Goal: Information Seeking & Learning: Find specific page/section

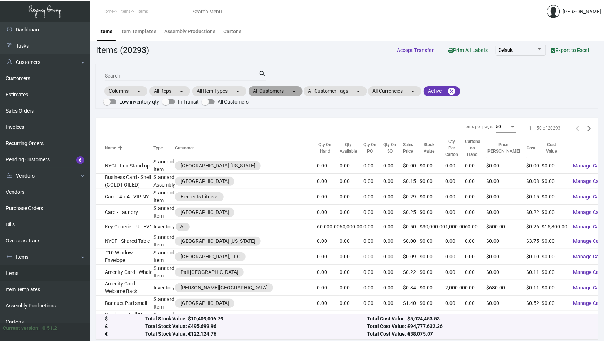
click at [287, 88] on mat-chip "All Customers arrow_drop_down" at bounding box center [276, 91] width 54 height 10
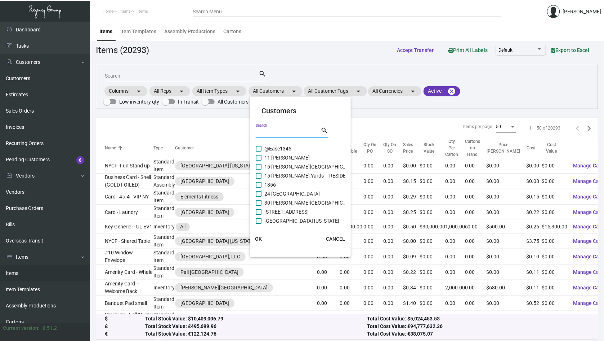
click at [276, 135] on input "Search" at bounding box center [288, 133] width 65 height 6
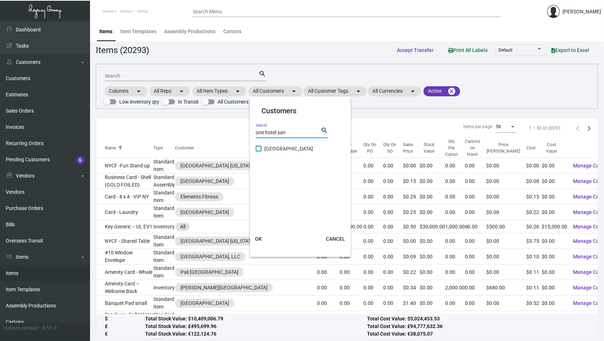
type input "one hotel san"
click at [266, 150] on span "[GEOGRAPHIC_DATA]" at bounding box center [288, 148] width 49 height 9
click at [259, 151] on input "[GEOGRAPHIC_DATA]" at bounding box center [258, 151] width 0 height 0
checkbox input "true"
drag, startPoint x: 299, startPoint y: 132, endPoint x: 242, endPoint y: 132, distance: 57.7
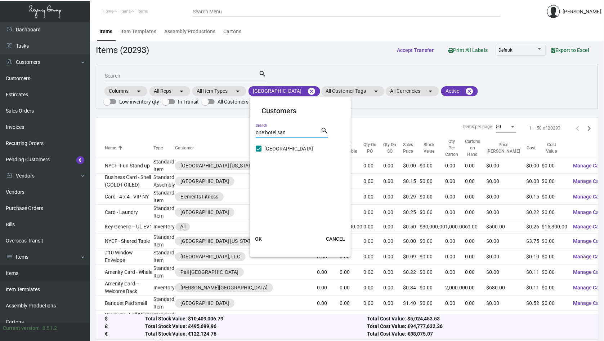
click at [242, 132] on div "Customers one hotel san Search search One Hotel [GEOGRAPHIC_DATA] [GEOGRAPHIC_D…" at bounding box center [302, 170] width 604 height 341
type input "treehouse"
click at [260, 167] on span at bounding box center [259, 167] width 6 height 6
click at [259, 169] on input "Treehouse [GEOGRAPHIC_DATA]" at bounding box center [258, 169] width 0 height 0
checkbox input "true"
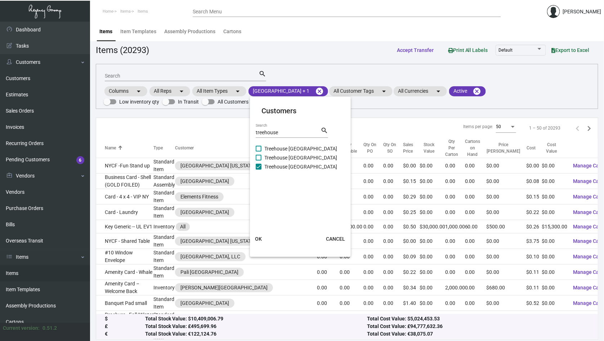
click at [261, 236] on span "OK" at bounding box center [258, 239] width 7 height 6
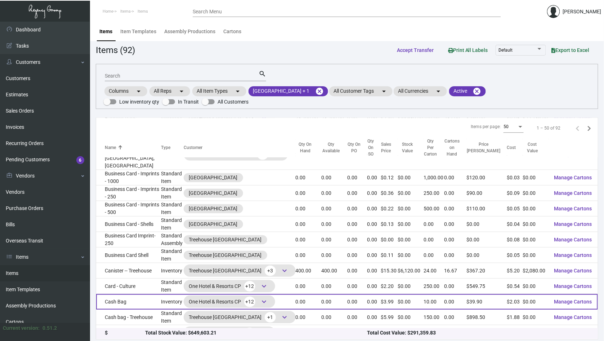
scroll to position [87, 0]
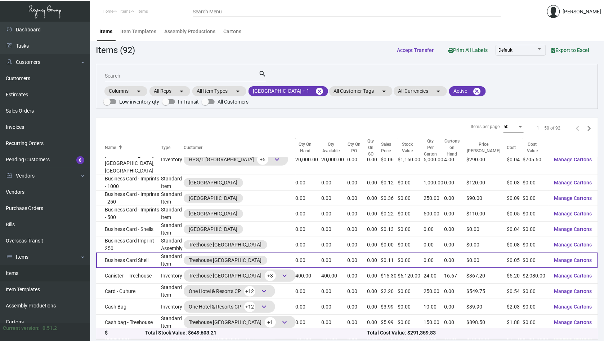
click at [135, 252] on td "Business Card Shell" at bounding box center [128, 259] width 65 height 15
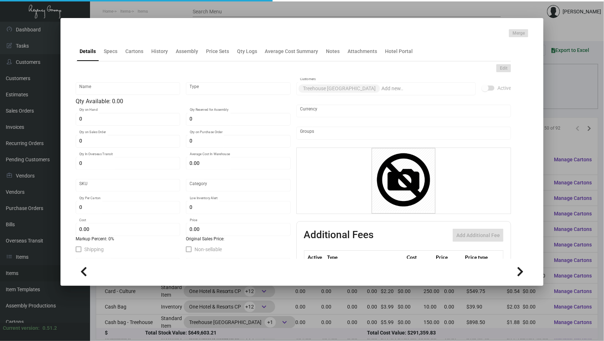
type input "Business Card Shell"
type input "Standard Item"
type input "$ 0.00"
type input "Standard"
type input "$ 0.0458"
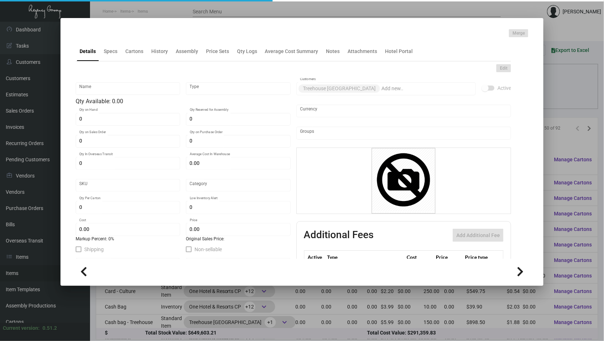
type input "$ 0.11"
checkbox input "true"
type input "United States Dollar $"
click at [161, 54] on div "History" at bounding box center [159, 52] width 17 height 8
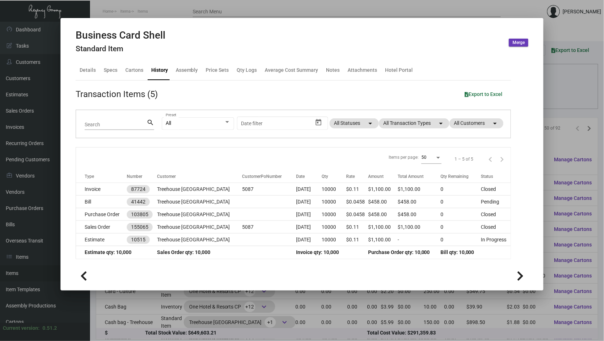
click at [38, 143] on div at bounding box center [302, 170] width 604 height 341
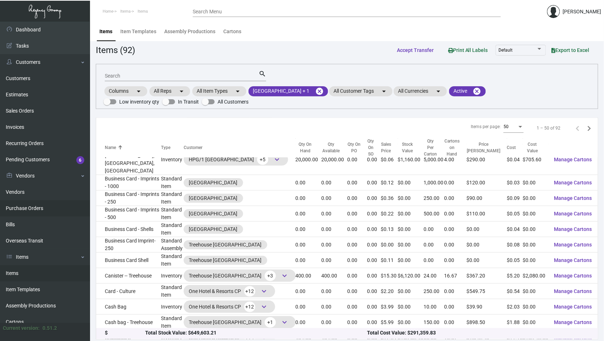
click at [41, 201] on link "Purchase Orders" at bounding box center [45, 208] width 90 height 16
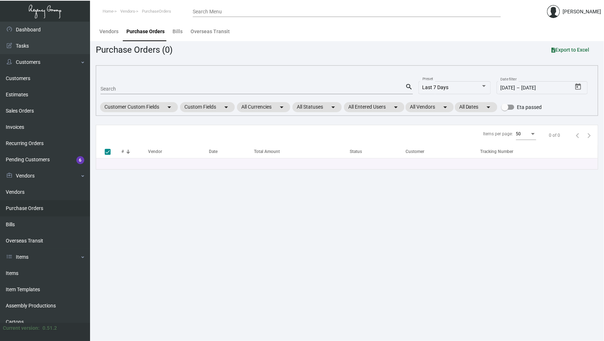
click at [124, 89] on input "Search" at bounding box center [253, 89] width 305 height 6
paste input "104373"
type input "104373"
checkbox input "false"
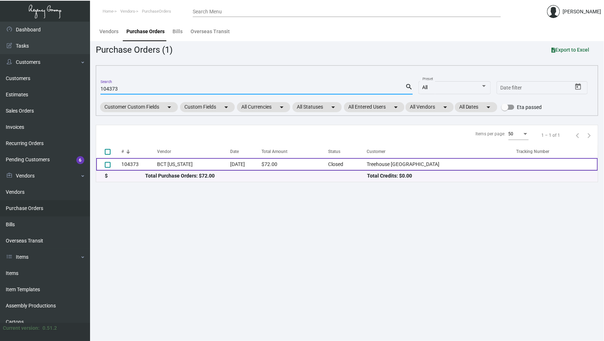
click at [183, 162] on td "BCT [US_STATE]" at bounding box center [194, 164] width 74 height 13
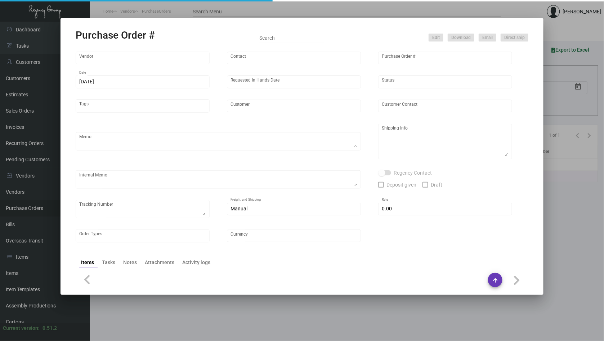
type input "BCT [US_STATE]"
type input "[PERSON_NAME]"
type input "104373"
type input "[DATE]"
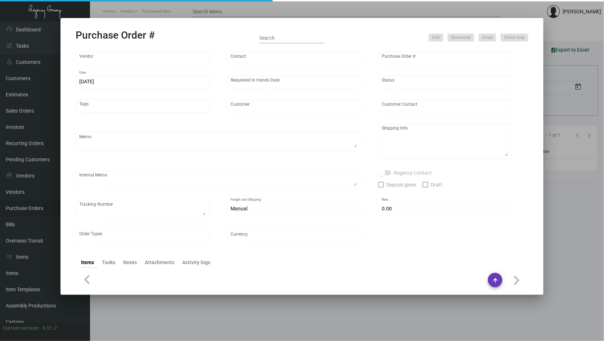
type input "Treehouse [GEOGRAPHIC_DATA]"
type input "[PERSON_NAME]"
type textarea "PLEASE SEND PDF PROOFS TO OUR ART TEAM ; [EMAIL_ADDRESS][DOMAIN_NAME] WITH ME I…"
type textarea "[PERSON_NAME] Relocation & Logistics C/O TH Sunnyvale OS&E - [PERSON_NAME] [STR…"
type textarea "PER [PERSON_NAME]/SIYA, THIS ORDER WILL BE SPLIT AMONGST ONE HOTEL SF & TREEHOU…"
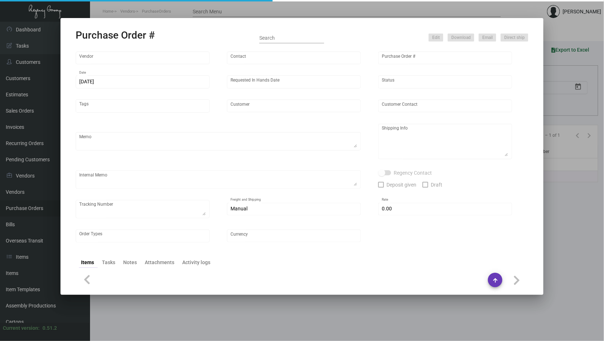
type input "$ 0.00"
type input "United States Dollar $"
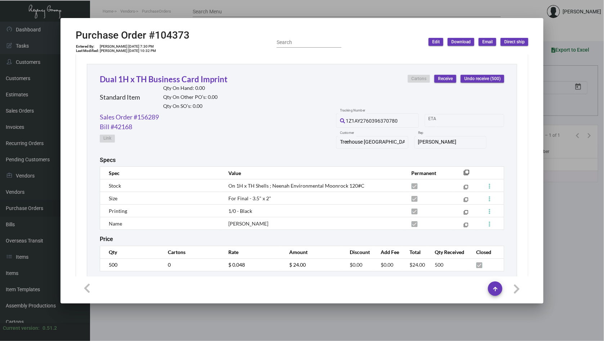
scroll to position [796, 0]
click at [150, 78] on link "Dual 1H x TH Business Card Imprint" at bounding box center [164, 80] width 128 height 10
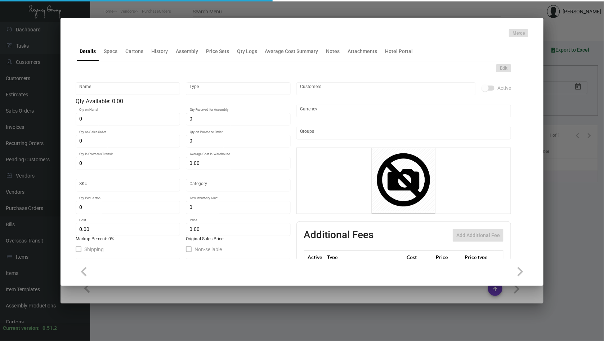
type input "Dual 1H x TH Business Card Imprint"
type input "Standard Item"
type input "$ 0.00"
type input "Standard"
type input "$ 0.048"
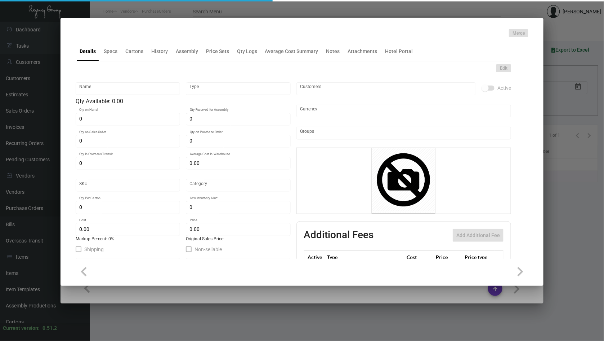
type input "$ 0.00"
checkbox input "true"
type input "United States Dollar $"
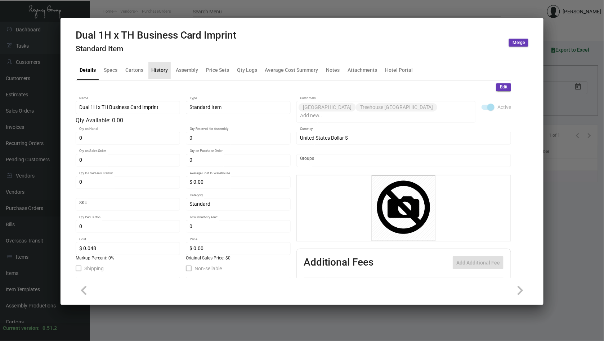
click at [155, 71] on div "History" at bounding box center [159, 70] width 17 height 8
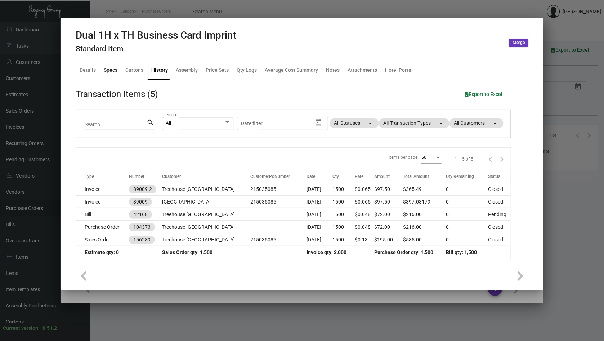
click at [119, 69] on div "Specs" at bounding box center [110, 70] width 19 height 17
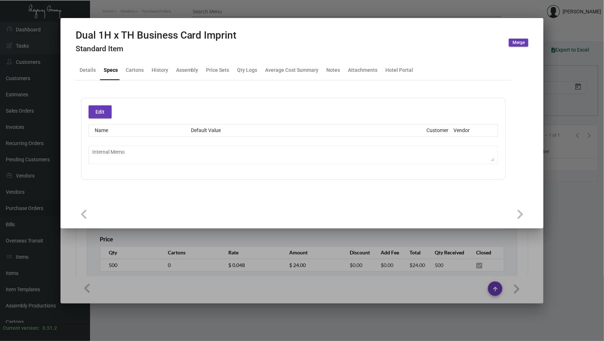
type textarea "3.25 -- HOTEL IMPRINT COSTS @ : 250 @ $50 // 500 @ $65 // 1K @ $80"
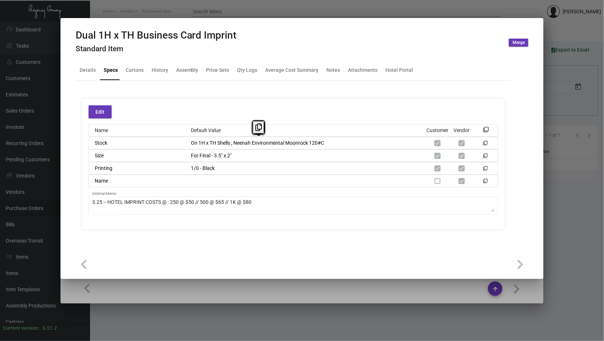
scroll to position [0, 0]
click at [562, 157] on div at bounding box center [302, 170] width 604 height 341
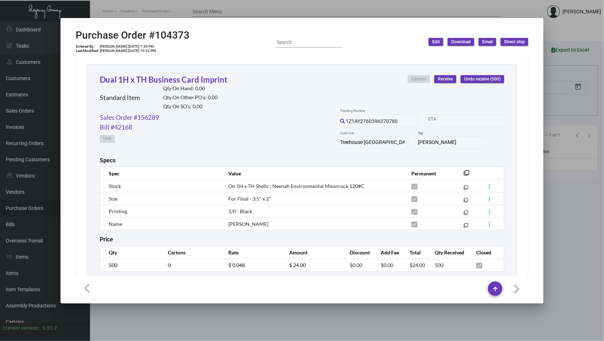
click at [562, 157] on div at bounding box center [302, 170] width 604 height 341
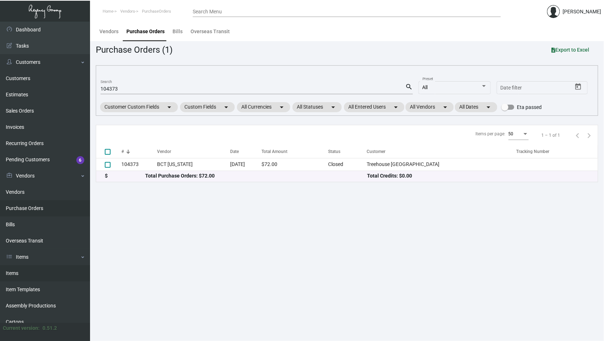
click at [31, 266] on link "Items" at bounding box center [45, 273] width 90 height 16
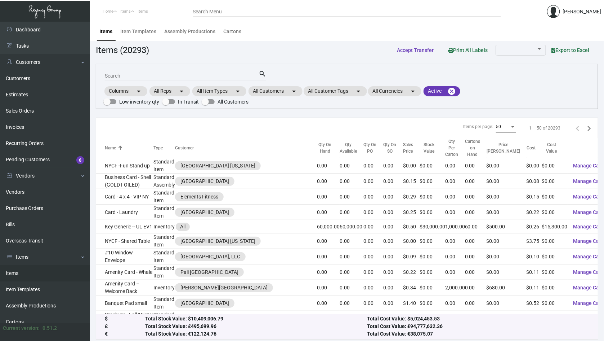
click at [125, 80] on div "Search" at bounding box center [182, 75] width 154 height 11
click at [119, 76] on input "Search" at bounding box center [182, 76] width 154 height 6
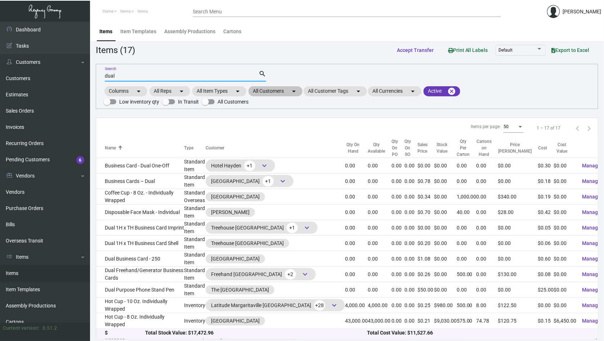
type input "dual"
click at [292, 90] on mat-icon "arrow_drop_down" at bounding box center [294, 91] width 9 height 9
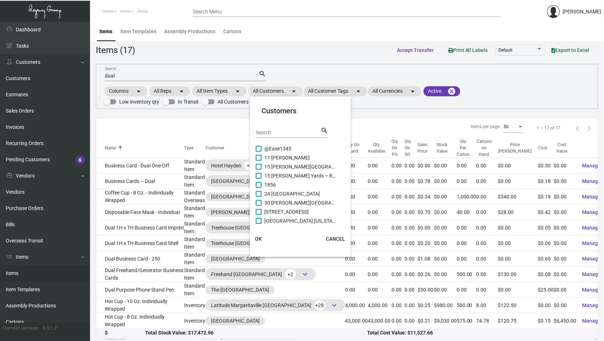
click at [279, 134] on input "Search" at bounding box center [288, 133] width 65 height 6
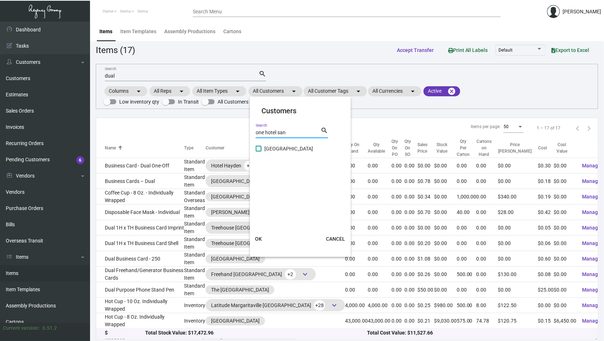
type input "one hotel san"
click at [261, 147] on span at bounding box center [259, 149] width 6 height 6
click at [259, 151] on input "[GEOGRAPHIC_DATA]" at bounding box center [258, 151] width 0 height 0
checkbox input "true"
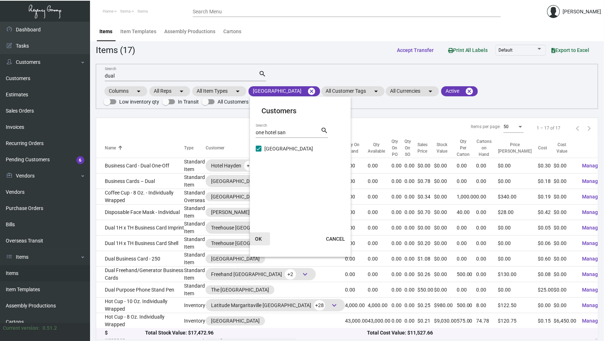
click at [263, 239] on button "OK" at bounding box center [258, 238] width 23 height 13
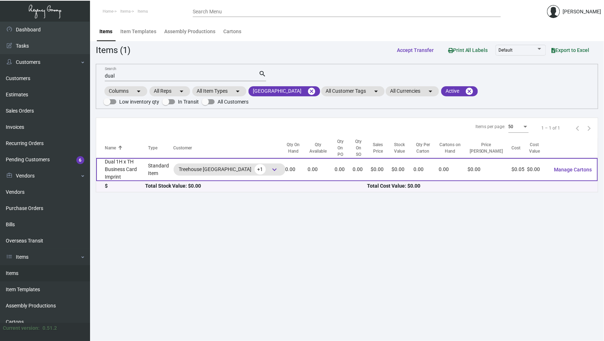
click at [147, 158] on td "Dual 1H x TH Business Card Imprint" at bounding box center [122, 169] width 52 height 23
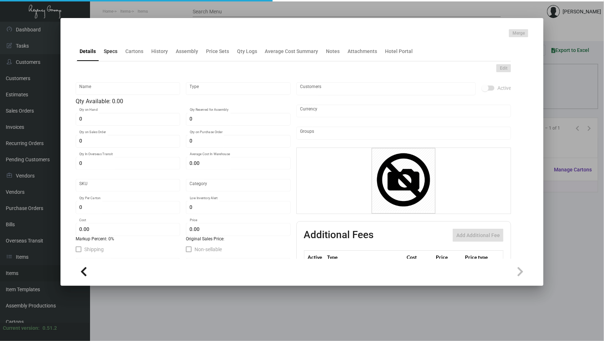
click at [111, 57] on div "Specs" at bounding box center [110, 51] width 19 height 17
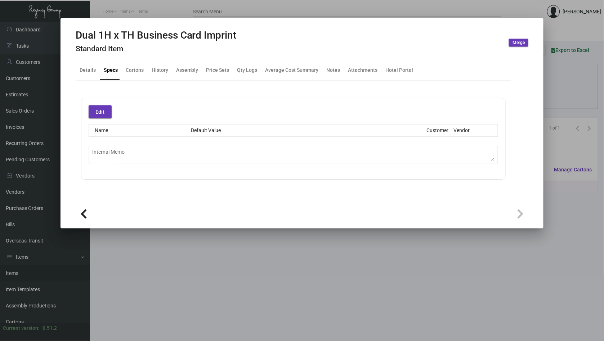
type textarea "3.25 -- HOTEL IMPRINT COSTS @ : 250 @ $50 // 500 @ $65 // 1K @ $80"
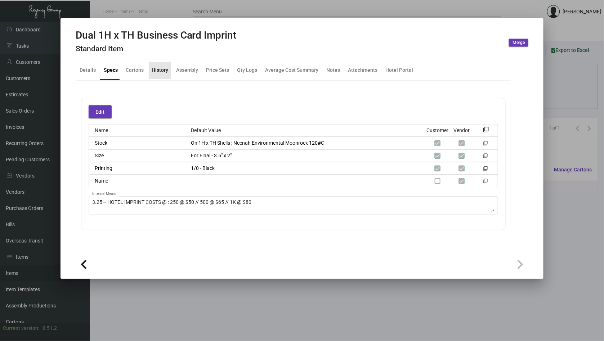
click at [149, 67] on div "History" at bounding box center [160, 70] width 22 height 17
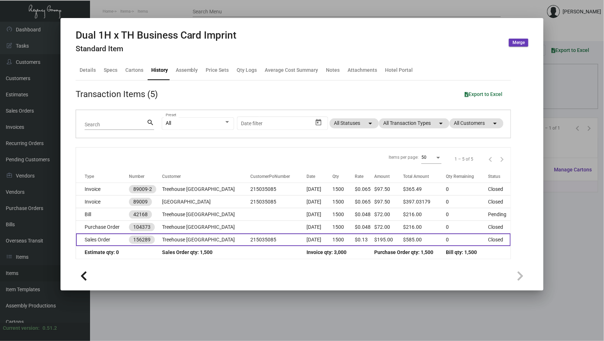
click at [203, 234] on td "Treehouse [GEOGRAPHIC_DATA]" at bounding box center [206, 239] width 88 height 13
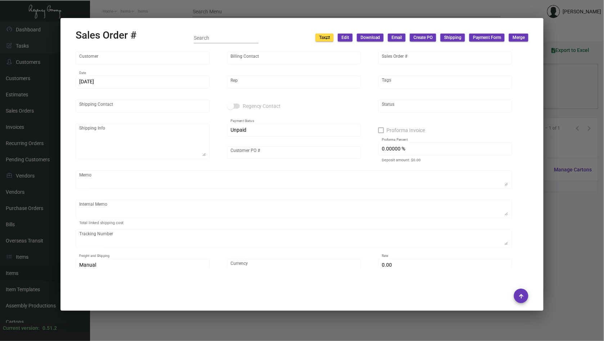
type input "Treehouse [GEOGRAPHIC_DATA]"
type input "[PERSON_NAME]"
type input "156289"
type input "[DATE]"
type input "[PERSON_NAME]"
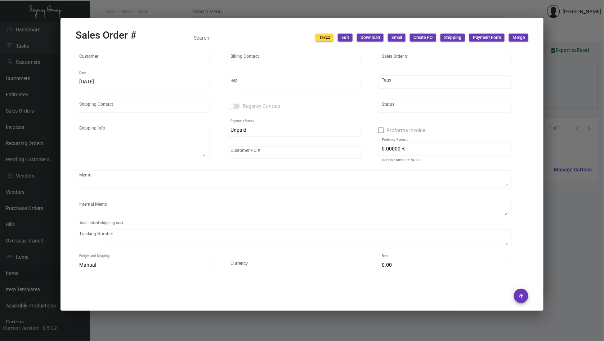
type input "[PERSON_NAME]"
type textarea "[PERSON_NAME] Relocation & Logistics C/O TH Sunnyvale OS&E - [PERSON_NAME] [STR…"
type input "215035085"
type textarea "@AR -- PER [PERSON_NAME]/SIYA, THIS ORDER WILL BE SPLIT 50/50 AMONGST ONE HOTEL…"
type input "United States Dollar $"
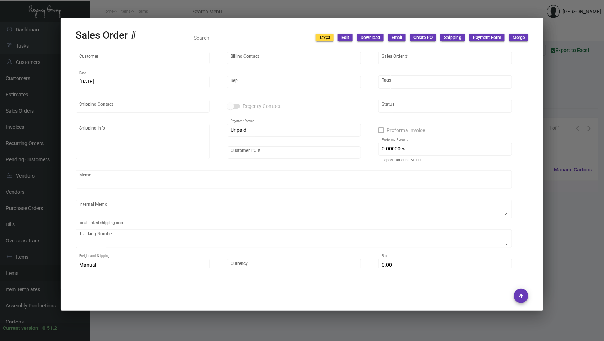
type input "$ 0.00"
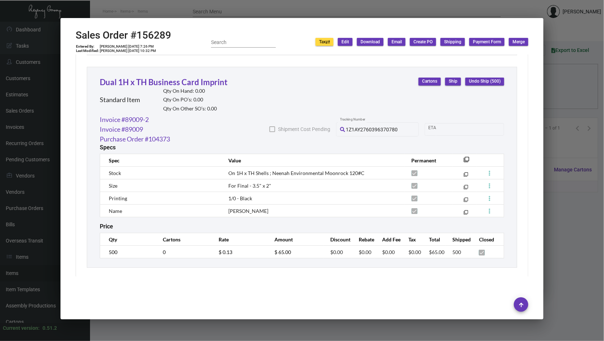
scroll to position [819, 0]
click at [558, 210] on div at bounding box center [302, 170] width 604 height 341
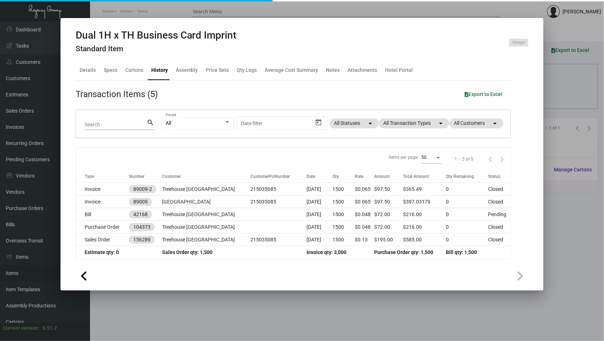
click at [576, 210] on div at bounding box center [302, 170] width 604 height 341
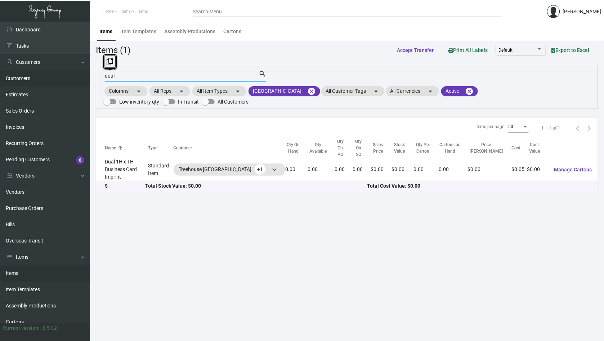
drag, startPoint x: 104, startPoint y: 78, endPoint x: 83, endPoint y: 78, distance: 20.5
click at [83, 78] on div "Dashboard Dashboard Tasks Customers Customers Estimates Sales Orders Invoices R…" at bounding box center [302, 181] width 604 height 319
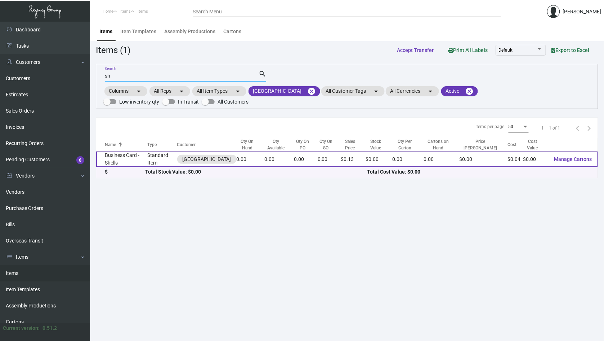
type input "s"
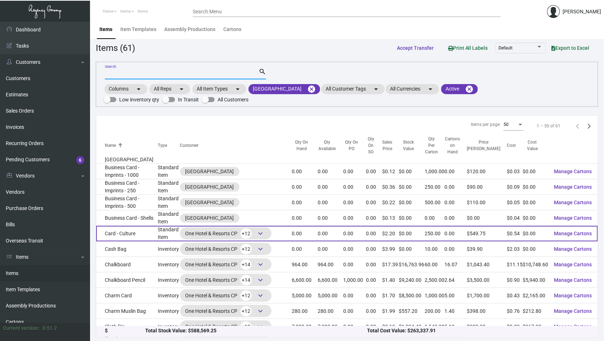
scroll to position [58, 0]
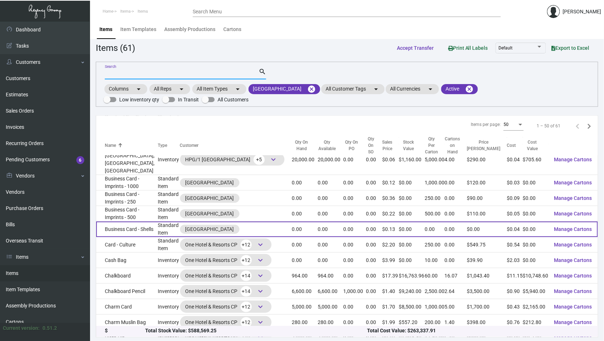
click at [158, 221] on td "Business Card - Shells" at bounding box center [127, 228] width 62 height 15
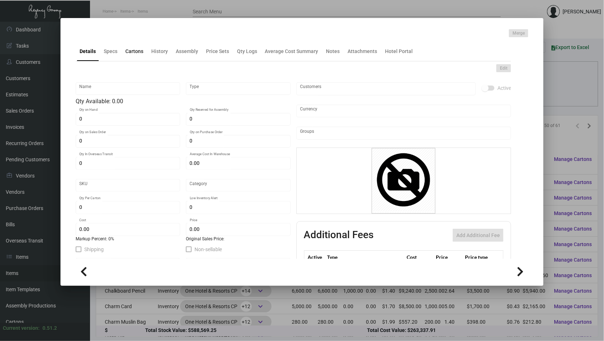
type input "Business Card - Shells"
type input "Standard Item"
type input "$ 0.00"
type input "Standard"
type input "$ 0.0392"
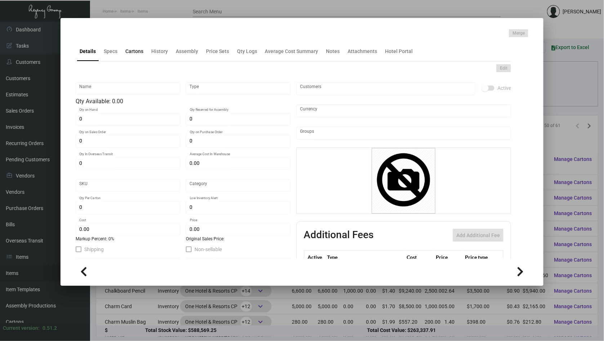
type input "$ 0.1299"
checkbox input "true"
type input "United States Dollar $"
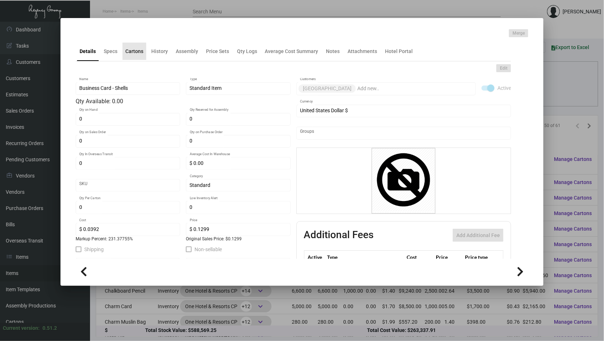
click at [129, 54] on div "Cartons" at bounding box center [134, 52] width 18 height 8
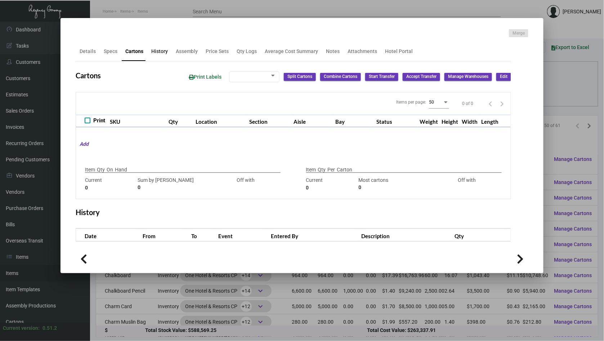
click at [162, 59] on div "History" at bounding box center [159, 51] width 22 height 17
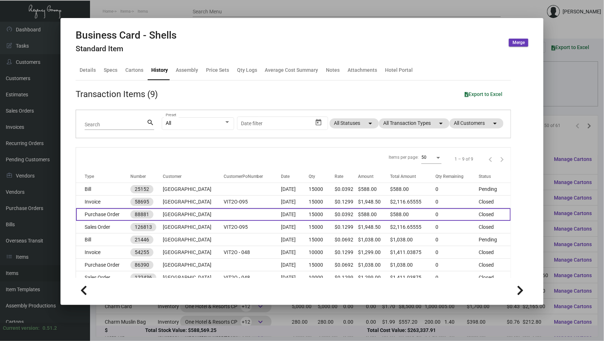
click at [205, 215] on td "[GEOGRAPHIC_DATA]" at bounding box center [193, 214] width 61 height 13
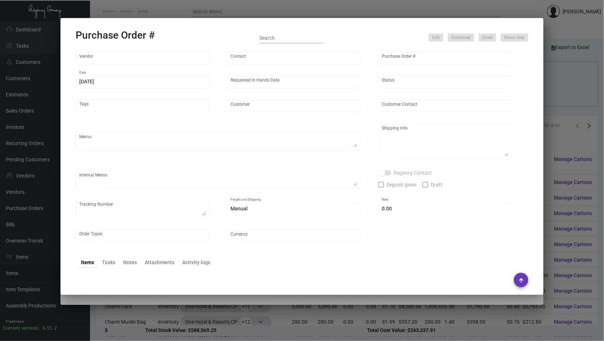
type input "BCT [US_STATE]"
type input "[PERSON_NAME]"
type input "88881"
type input "[DATE]"
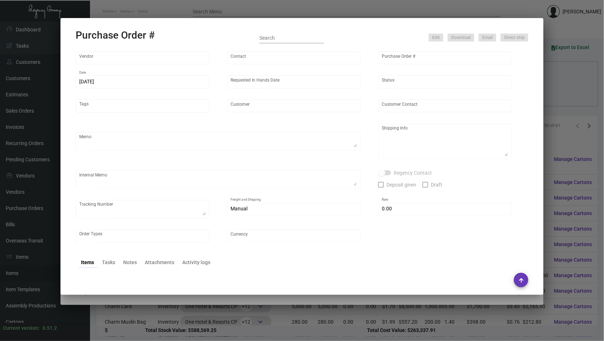
type input "[GEOGRAPHIC_DATA]"
type textarea "Reference Quote sent on [DATE] & please kindly expedite these shells!!"
type textarea "To hold in house for imprints."
type input "$ 0.00"
type input "United States Dollar $"
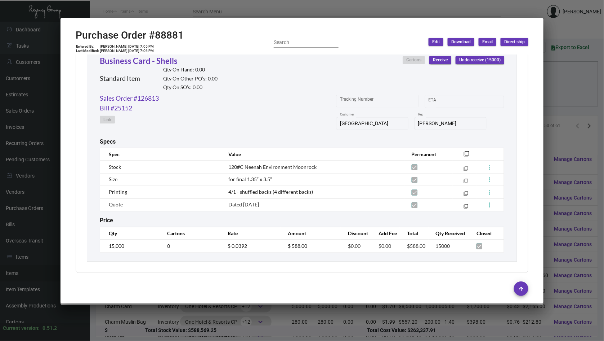
scroll to position [345, 0]
click at [208, 311] on div at bounding box center [302, 170] width 604 height 341
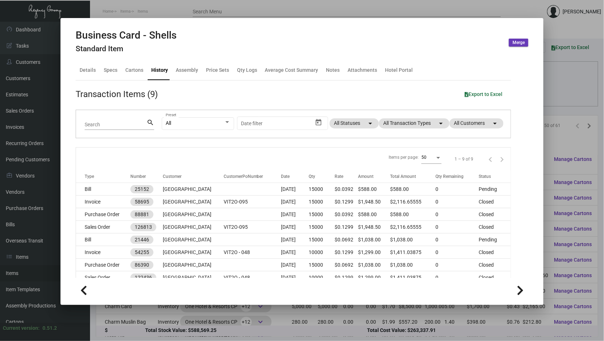
click at [208, 312] on div at bounding box center [302, 170] width 604 height 341
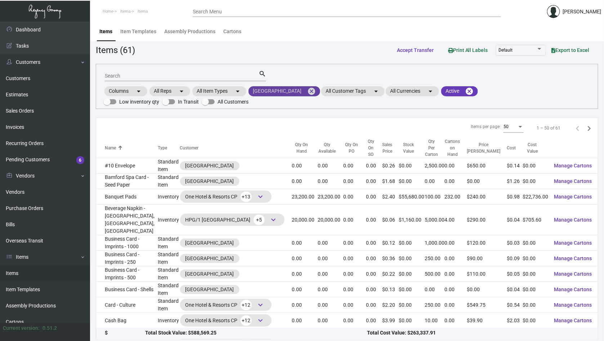
click at [289, 90] on mat-chip "[GEOGRAPHIC_DATA] cancel" at bounding box center [285, 91] width 72 height 10
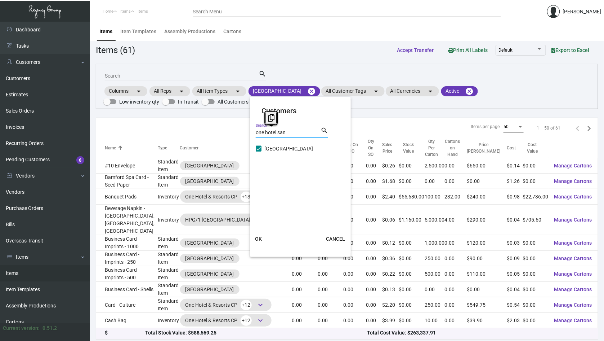
drag, startPoint x: 291, startPoint y: 133, endPoint x: 233, endPoint y: 131, distance: 58.1
click at [233, 131] on div "Customers one hotel san Search search One Hotel [GEOGRAPHIC_DATA] [GEOGRAPHIC_D…" at bounding box center [302, 170] width 604 height 341
type input "s"
type input "treehouse"
click at [259, 165] on span at bounding box center [259, 167] width 6 height 6
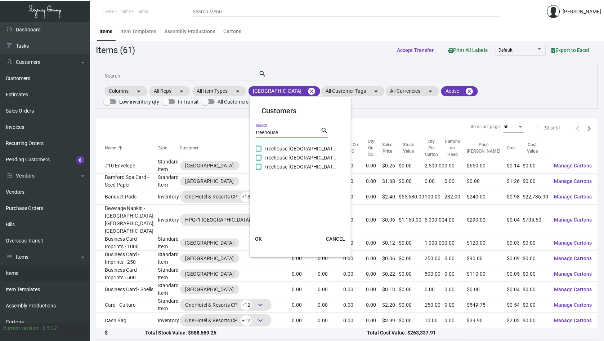
click at [259, 169] on input "Treehouse [GEOGRAPHIC_DATA]" at bounding box center [258, 169] width 0 height 0
checkbox input "true"
click at [263, 235] on button "OK" at bounding box center [258, 238] width 23 height 13
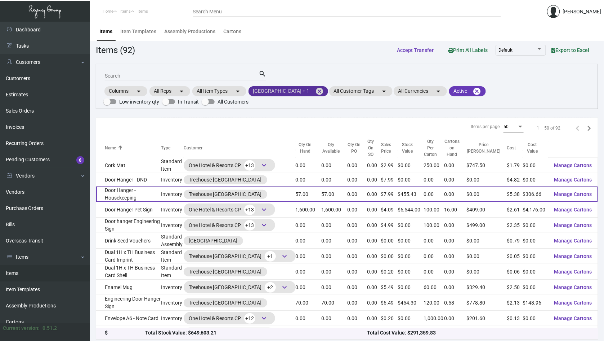
scroll to position [397, 0]
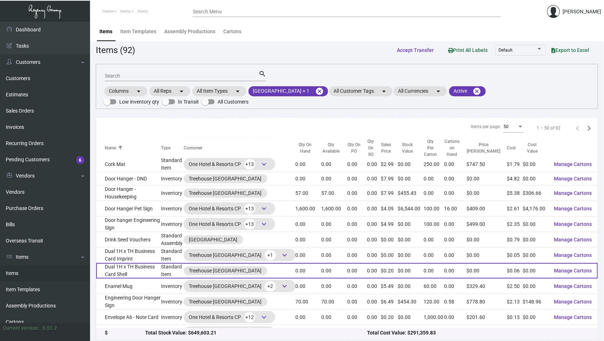
click at [148, 263] on td "Dual 1H x TH Business Card Shell" at bounding box center [128, 270] width 65 height 15
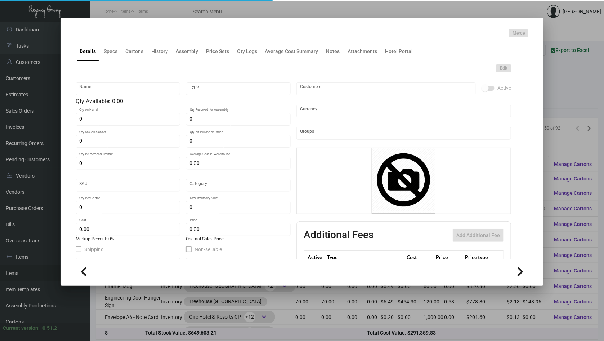
type input "Dual 1H x TH Business Card Shell"
type input "Standard Item"
type input "$ 0.00"
type input "Standard"
type input "$ 0.058"
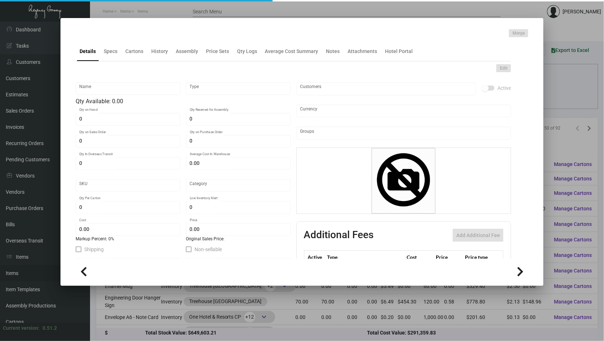
type input "$ 0.1998"
checkbox input "true"
type input "United States Dollar $"
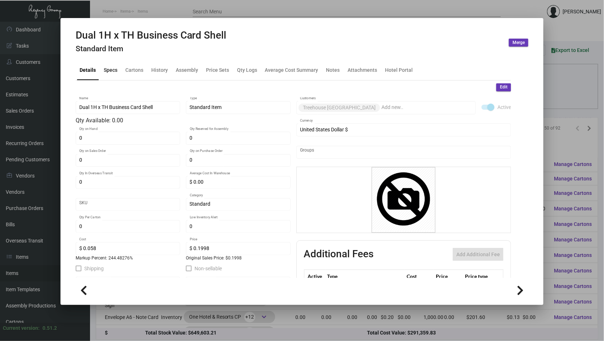
click at [115, 67] on div "Specs" at bounding box center [111, 70] width 14 height 8
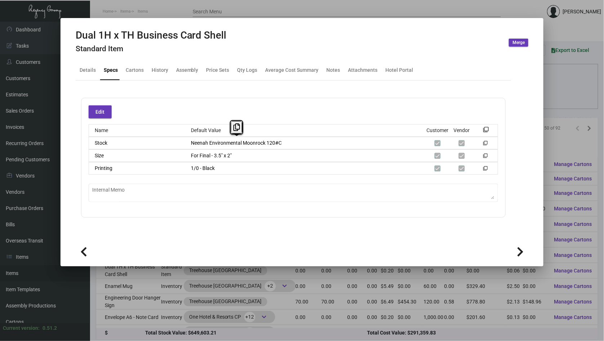
click at [183, 140] on div "Stock Neenah Environmental Moonrock 120#C filter_none" at bounding box center [294, 143] width 410 height 13
